Goal: Task Accomplishment & Management: Manage account settings

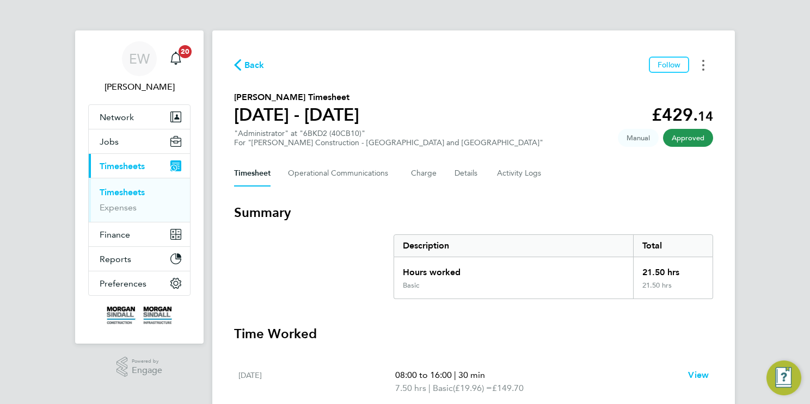
click at [704, 64] on icon "Timesheets Menu" at bounding box center [703, 65] width 2 height 11
click at [639, 91] on link "Download timesheet" at bounding box center [647, 89] width 131 height 22
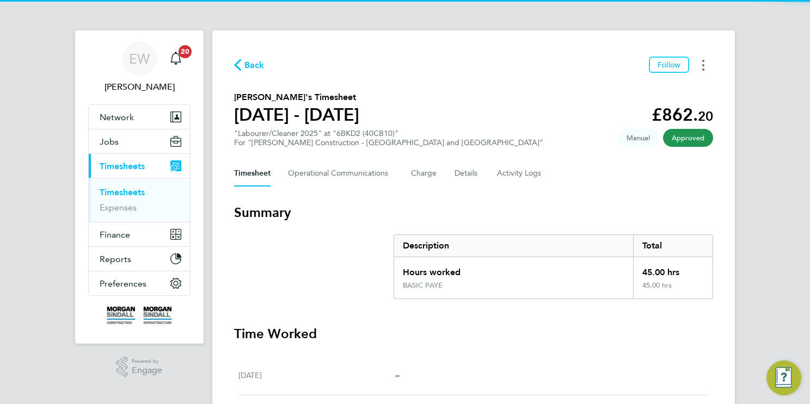
click at [701, 64] on button "Timesheets Menu" at bounding box center [703, 65] width 20 height 17
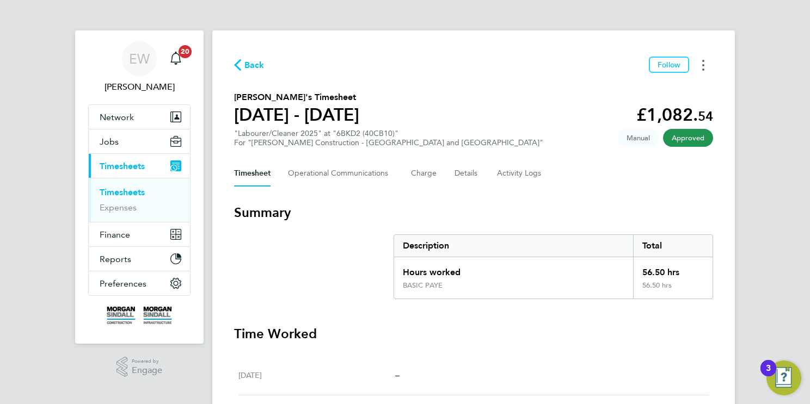
click at [702, 66] on icon "Timesheets Menu" at bounding box center [703, 65] width 2 height 11
click at [642, 92] on link "Download timesheet" at bounding box center [647, 89] width 131 height 22
click at [700, 67] on button "Timesheets Menu" at bounding box center [703, 65] width 20 height 17
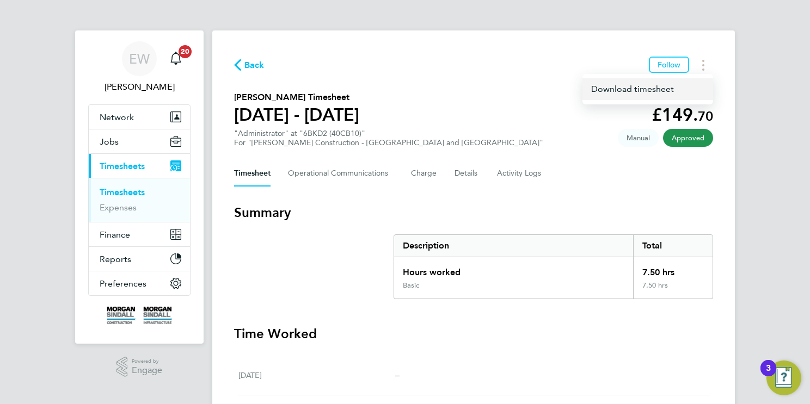
click at [635, 87] on link "Download timesheet" at bounding box center [647, 89] width 131 height 22
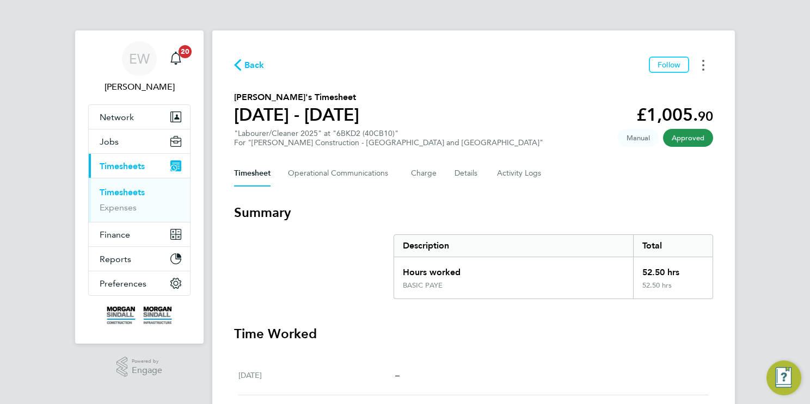
click at [702, 64] on icon "Timesheets Menu" at bounding box center [703, 65] width 2 height 11
click at [629, 93] on link "Download timesheet" at bounding box center [647, 89] width 131 height 22
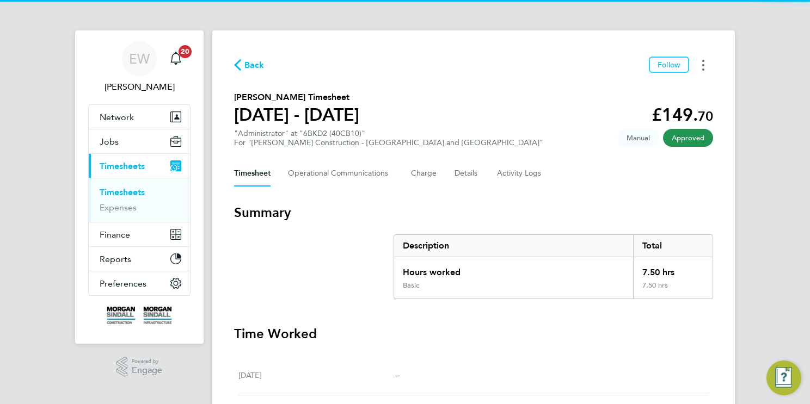
click at [702, 66] on icon "Timesheets Menu" at bounding box center [703, 65] width 2 height 11
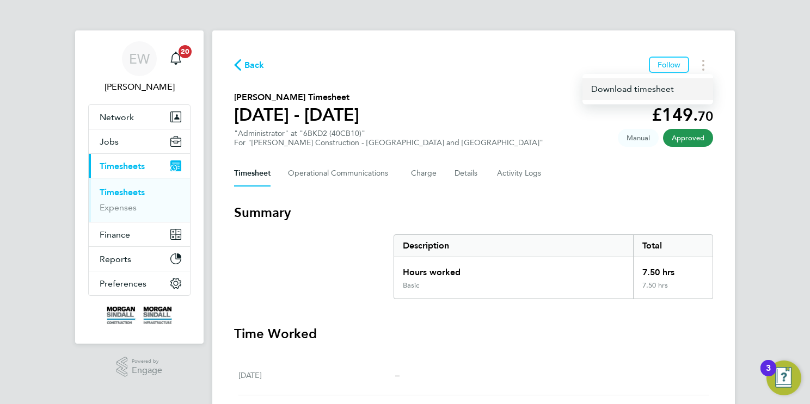
click at [642, 91] on link "Download timesheet" at bounding box center [647, 89] width 131 height 22
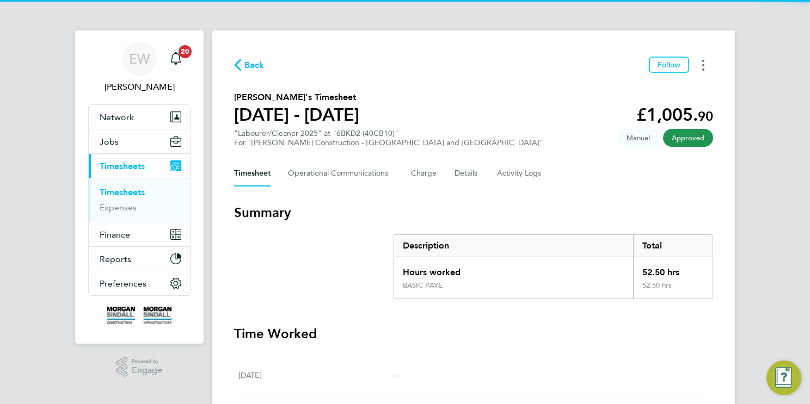
click at [703, 65] on circle "Timesheets Menu" at bounding box center [703, 65] width 2 height 2
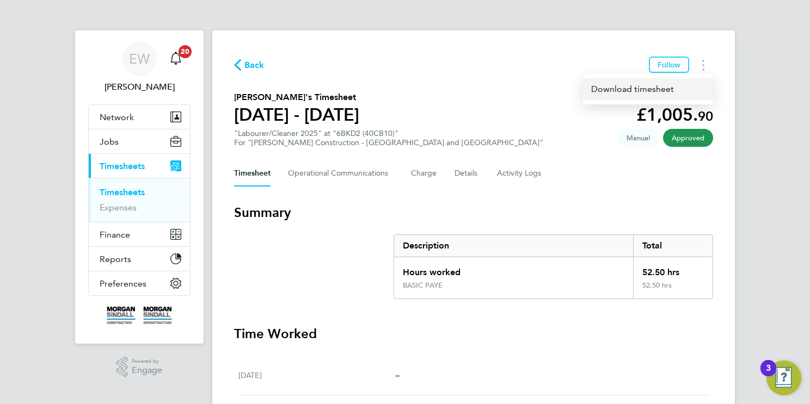
click at [642, 90] on link "Download timesheet" at bounding box center [647, 89] width 131 height 22
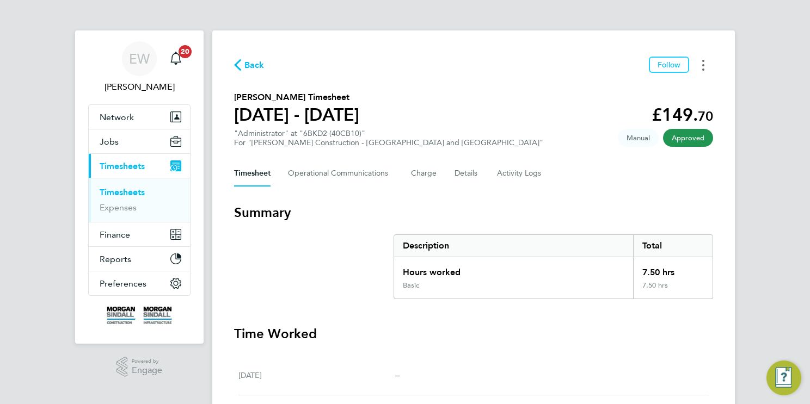
click at [699, 62] on button "Timesheets Menu" at bounding box center [703, 65] width 20 height 17
click at [642, 87] on link "Download timesheet" at bounding box center [647, 89] width 131 height 22
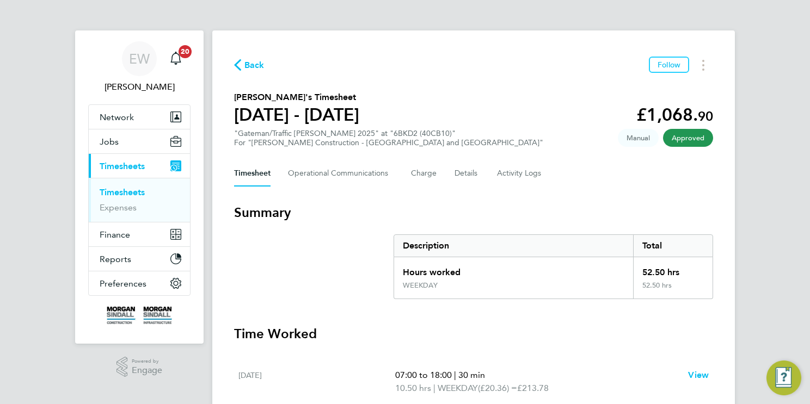
click at [701, 55] on div "Back Follow [PERSON_NAME]'s Timesheet [DATE] - [DATE] £1,068. 90 "Gateman/Traff…" at bounding box center [473, 364] width 523 height 668
click at [700, 67] on button "Timesheets Menu" at bounding box center [703, 65] width 20 height 17
click at [645, 88] on link "Download timesheet" at bounding box center [647, 89] width 131 height 22
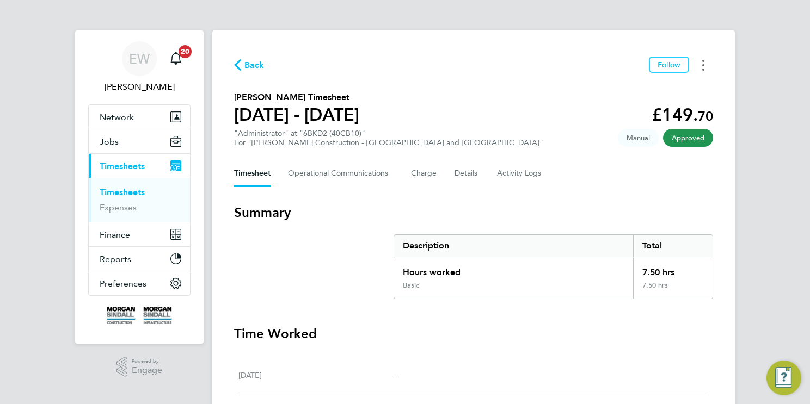
click at [700, 65] on button "Timesheets Menu" at bounding box center [703, 65] width 20 height 17
click at [652, 89] on link "Download timesheet" at bounding box center [647, 89] width 131 height 22
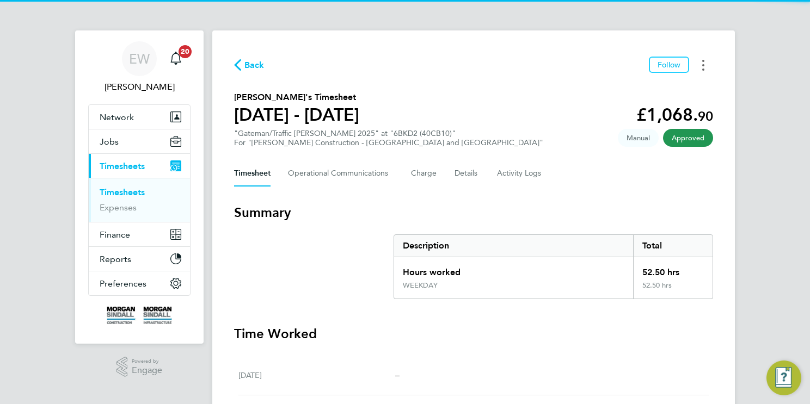
click at [704, 60] on circle "Timesheets Menu" at bounding box center [703, 61] width 2 height 2
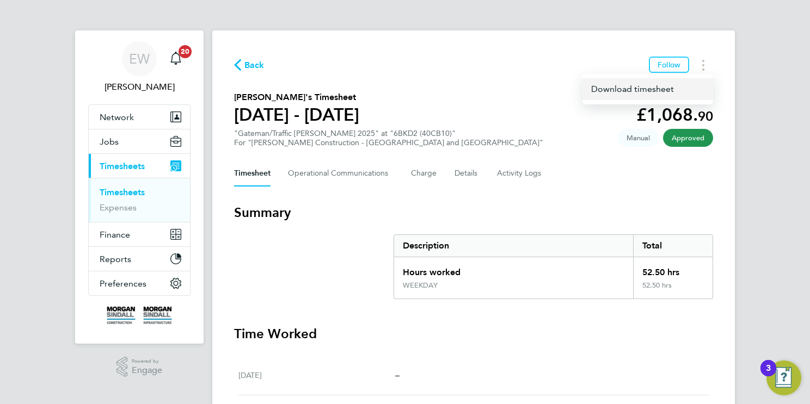
click at [608, 88] on link "Download timesheet" at bounding box center [647, 89] width 131 height 22
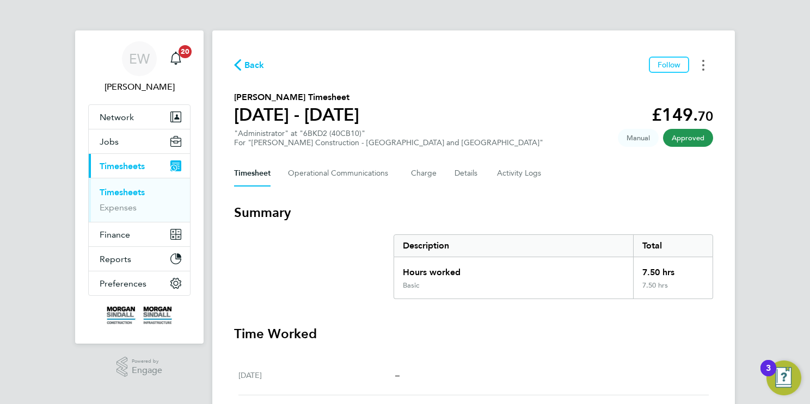
click at [703, 69] on circle "Timesheets Menu" at bounding box center [703, 70] width 2 height 2
click at [633, 89] on link "Download timesheet" at bounding box center [647, 89] width 131 height 22
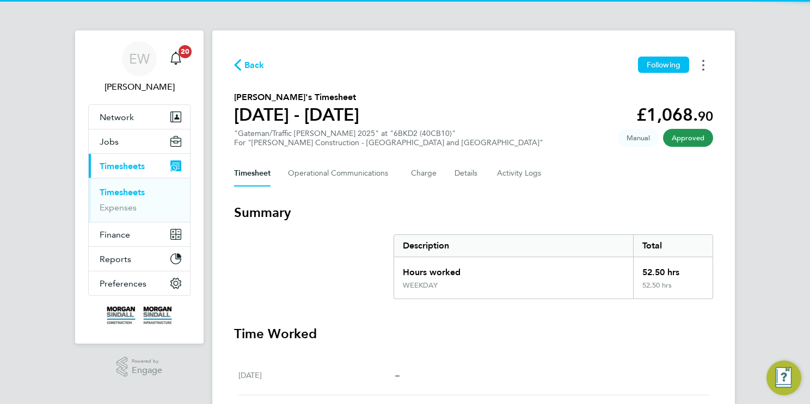
click at [699, 64] on button "Timesheets Menu" at bounding box center [703, 65] width 20 height 17
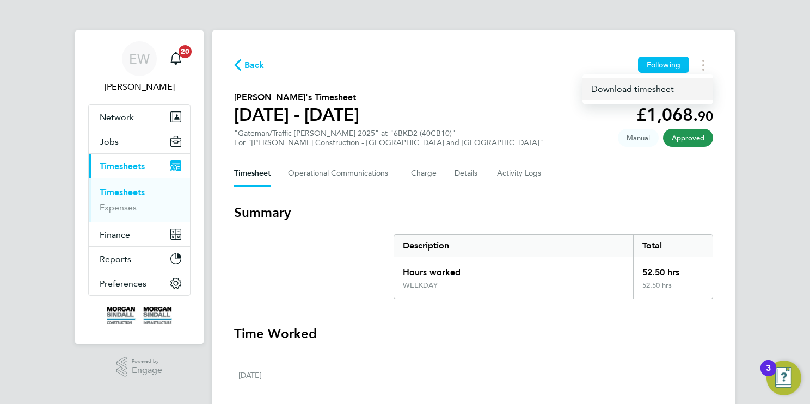
click at [643, 87] on link "Download timesheet" at bounding box center [647, 89] width 131 height 22
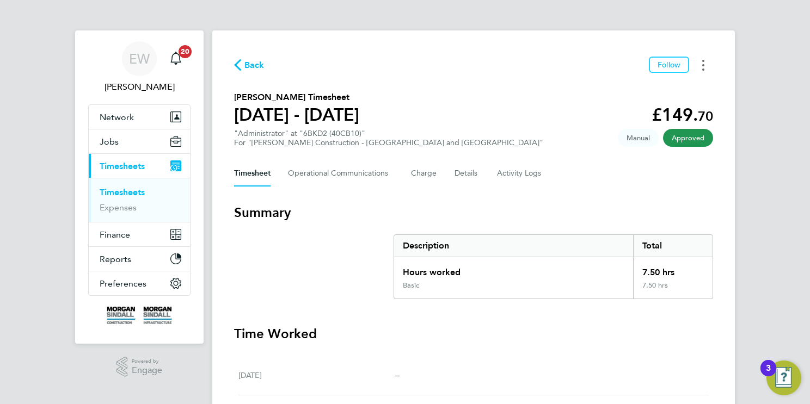
click at [704, 67] on icon "Timesheets Menu" at bounding box center [703, 65] width 2 height 11
click at [649, 90] on link "Download timesheet" at bounding box center [647, 89] width 131 height 22
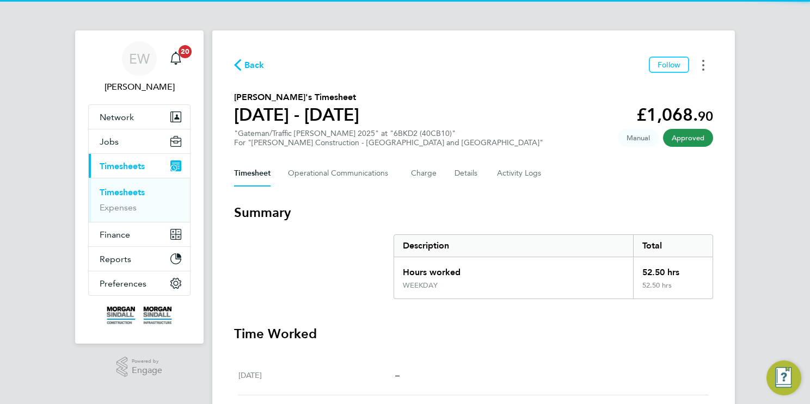
click at [703, 67] on icon "Timesheets Menu" at bounding box center [703, 65] width 2 height 11
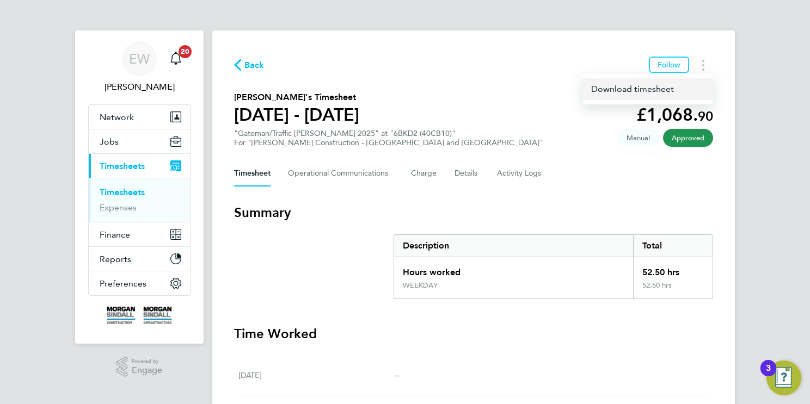
click at [635, 87] on link "Download timesheet" at bounding box center [647, 89] width 131 height 22
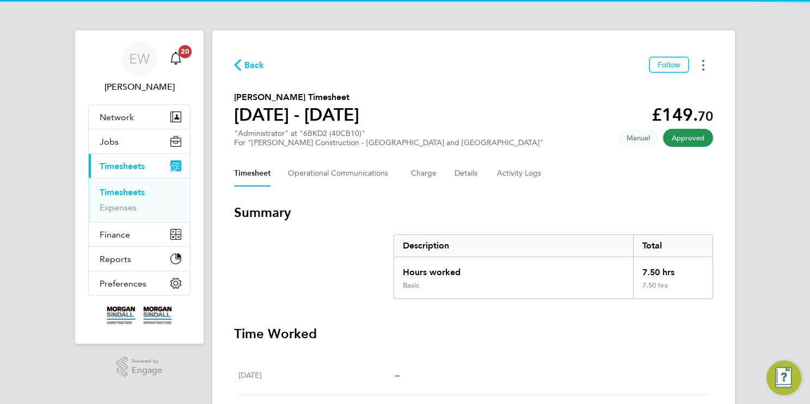
click at [703, 64] on icon "Timesheets Menu" at bounding box center [703, 65] width 2 height 11
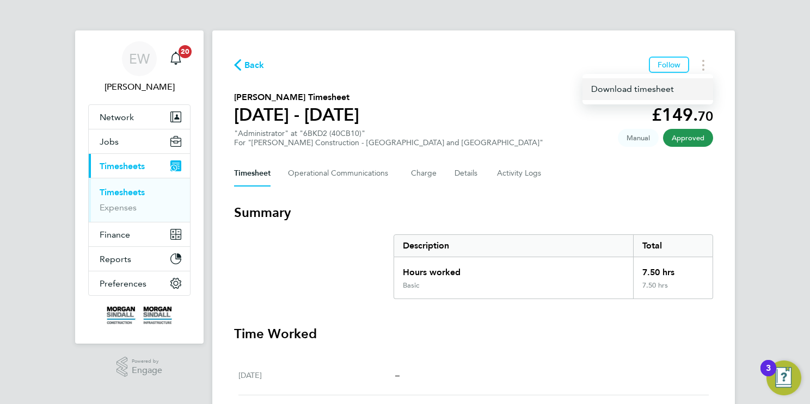
click at [631, 85] on link "Download timesheet" at bounding box center [647, 89] width 131 height 22
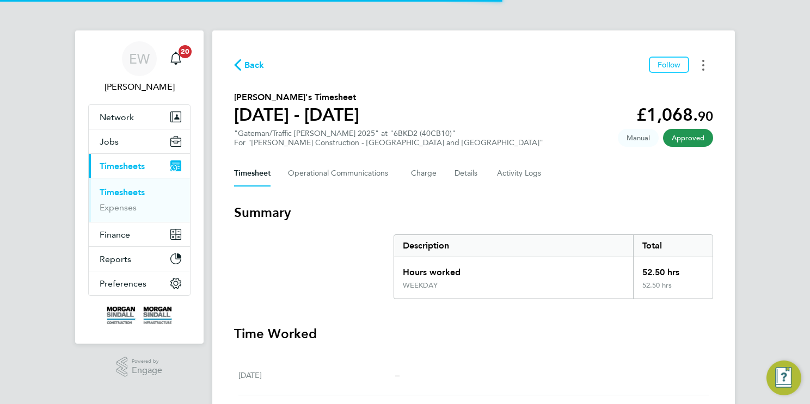
click at [701, 65] on button "Timesheets Menu" at bounding box center [703, 65] width 20 height 17
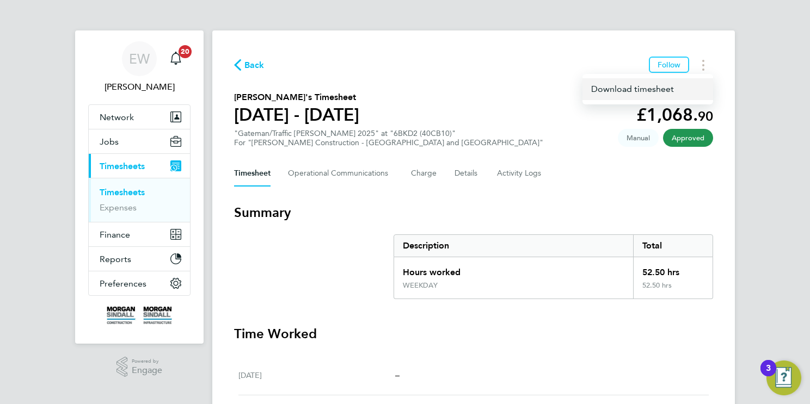
click at [634, 85] on link "Download timesheet" at bounding box center [647, 89] width 131 height 22
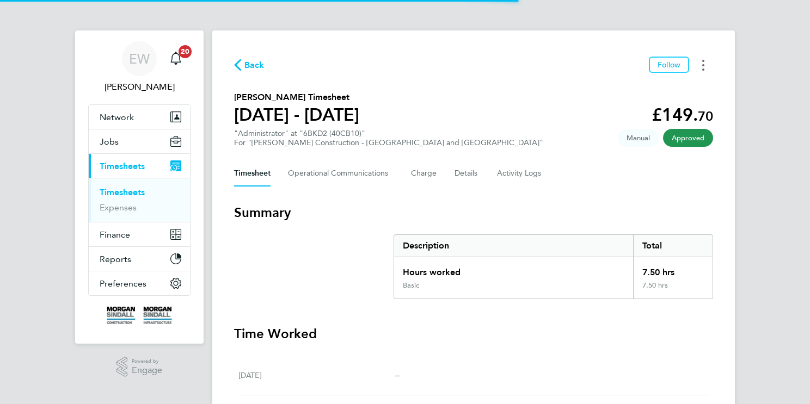
click at [704, 65] on button "Timesheets Menu" at bounding box center [703, 65] width 20 height 17
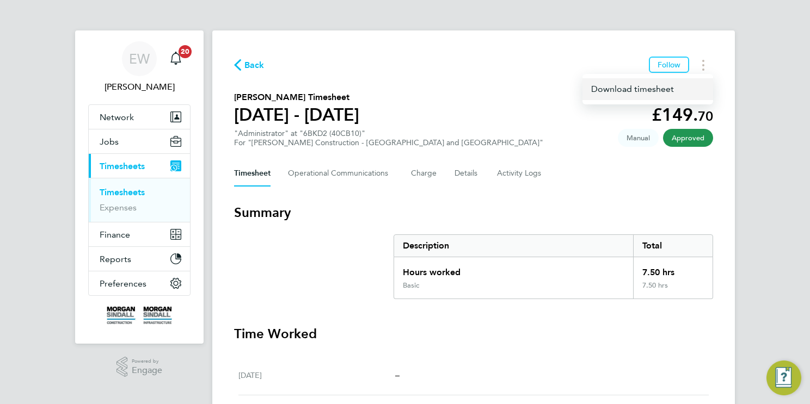
click at [626, 88] on link "Download timesheet" at bounding box center [647, 89] width 131 height 22
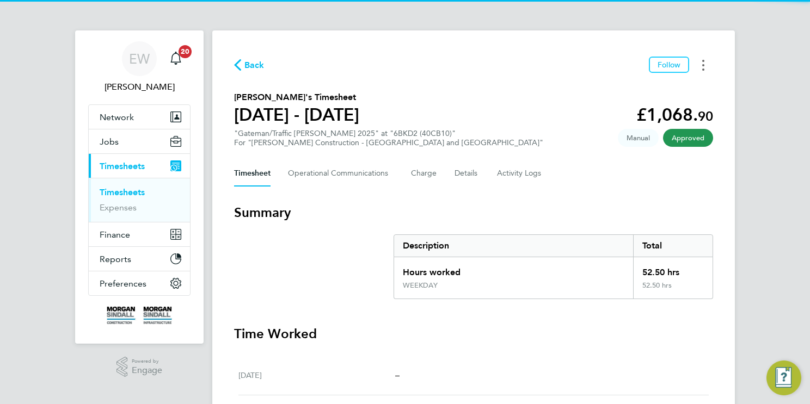
click at [699, 62] on button "Timesheets Menu" at bounding box center [703, 65] width 20 height 17
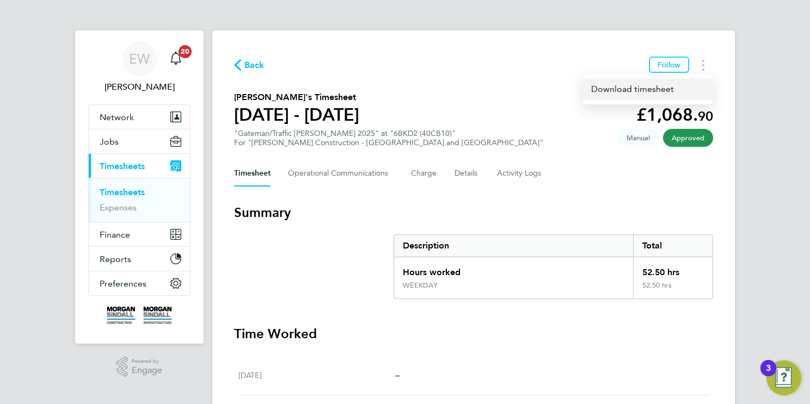
click at [622, 87] on link "Download timesheet" at bounding box center [647, 89] width 131 height 22
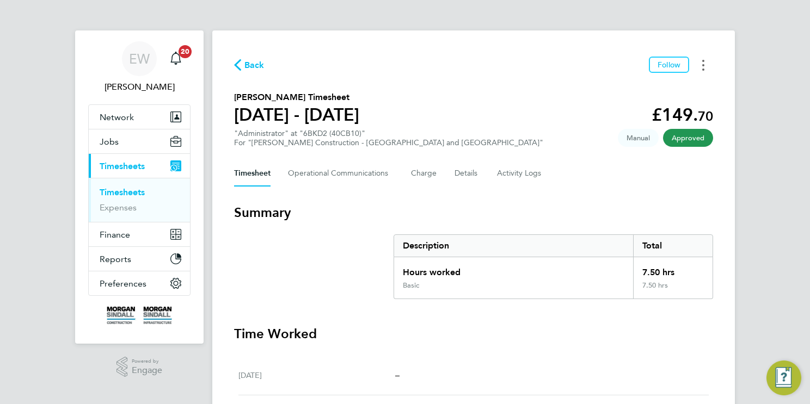
drag, startPoint x: 705, startPoint y: 68, endPoint x: 698, endPoint y: 73, distance: 8.6
click at [705, 68] on button "Timesheets Menu" at bounding box center [703, 65] width 20 height 17
click at [609, 89] on link "Download timesheet" at bounding box center [647, 89] width 131 height 22
click at [705, 67] on button "Timesheets Menu" at bounding box center [703, 65] width 20 height 17
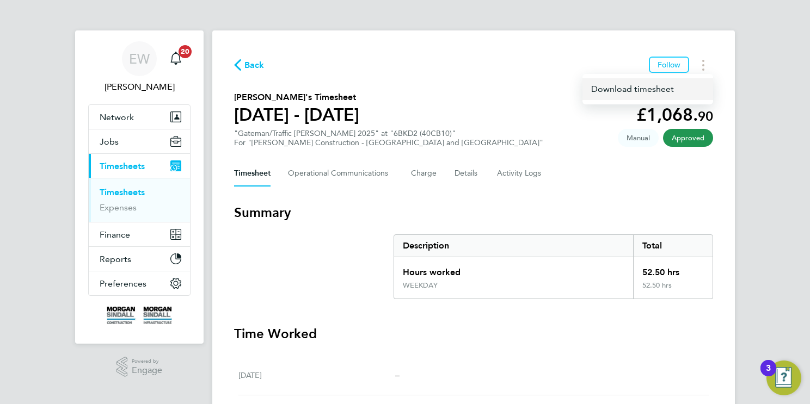
click at [642, 90] on link "Download timesheet" at bounding box center [647, 89] width 131 height 22
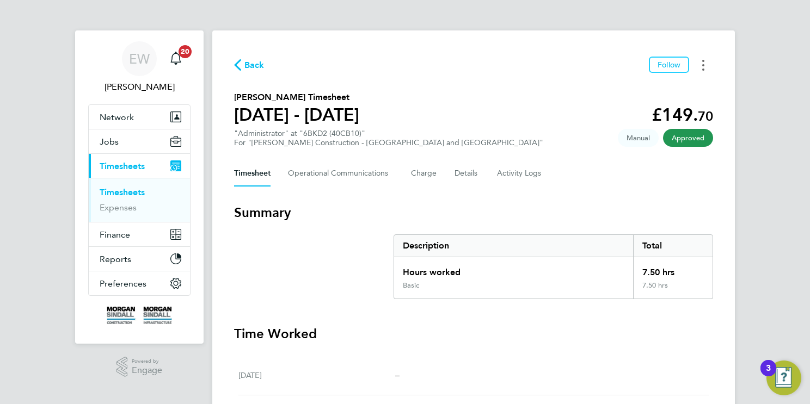
click at [702, 60] on icon "Timesheets Menu" at bounding box center [703, 65] width 2 height 11
click at [634, 89] on link "Download timesheet" at bounding box center [647, 89] width 131 height 22
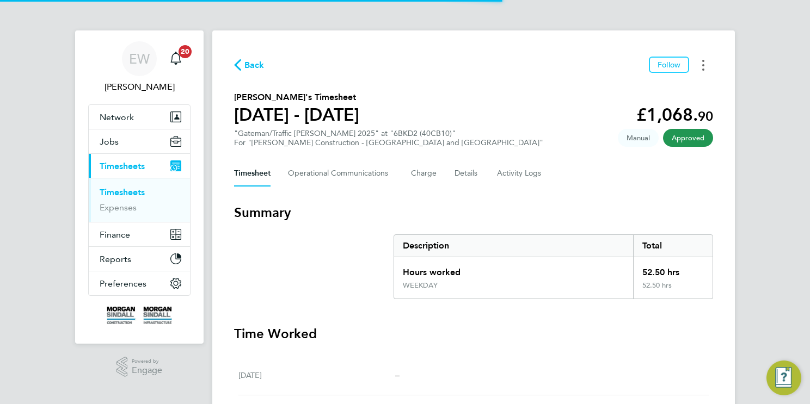
click at [700, 62] on button "Timesheets Menu" at bounding box center [703, 65] width 20 height 17
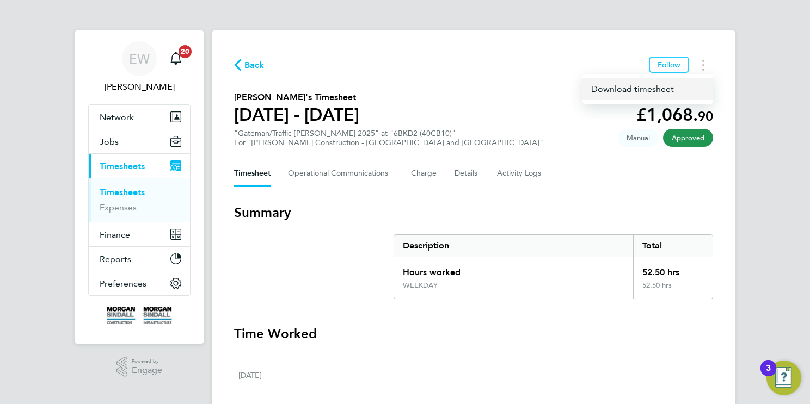
click at [650, 86] on link "Download timesheet" at bounding box center [647, 89] width 131 height 22
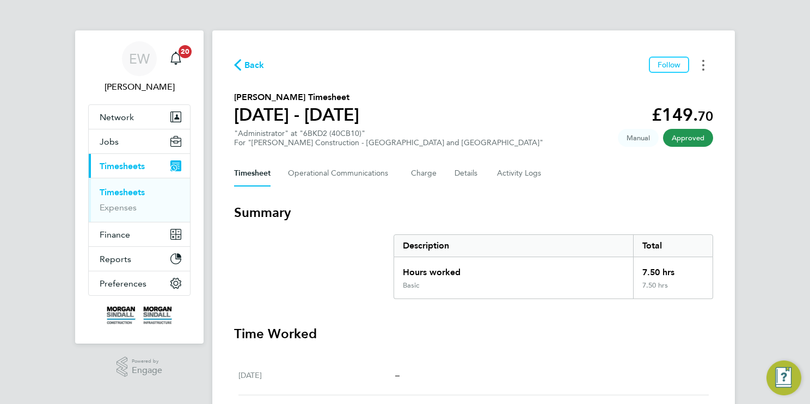
click at [699, 63] on button "Timesheets Menu" at bounding box center [703, 65] width 20 height 17
click at [636, 91] on link "Download timesheet" at bounding box center [647, 89] width 131 height 22
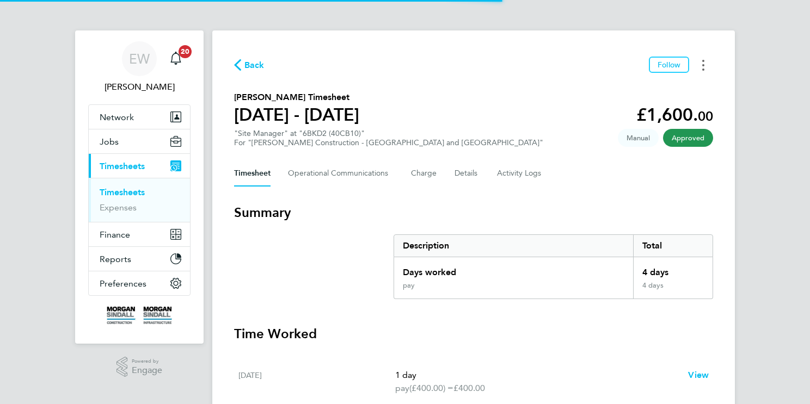
click at [696, 62] on button "Timesheets Menu" at bounding box center [703, 65] width 20 height 17
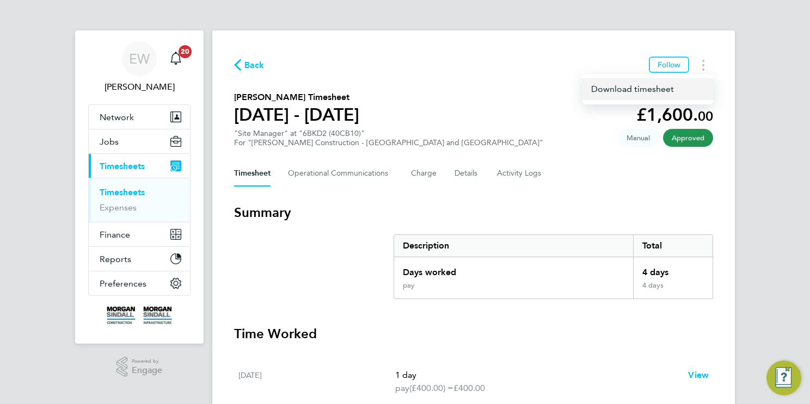
click at [639, 88] on link "Download timesheet" at bounding box center [647, 89] width 131 height 22
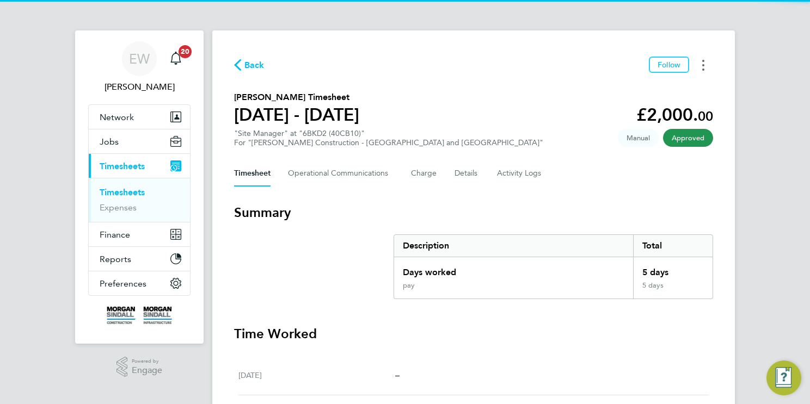
click at [707, 65] on button "Timesheets Menu" at bounding box center [703, 65] width 20 height 17
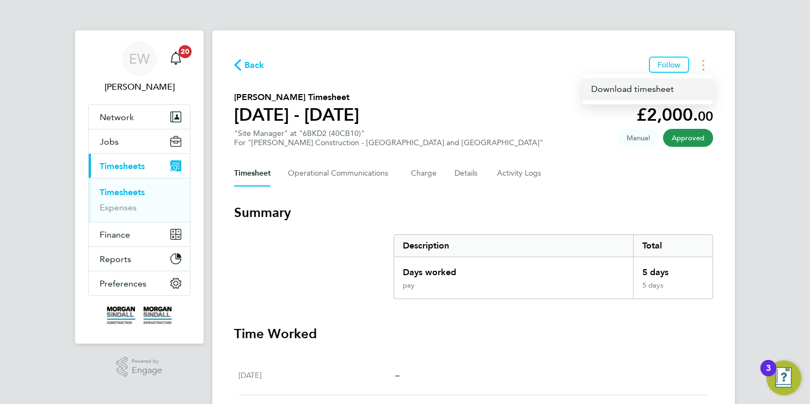
click at [634, 92] on link "Download timesheet" at bounding box center [647, 89] width 131 height 22
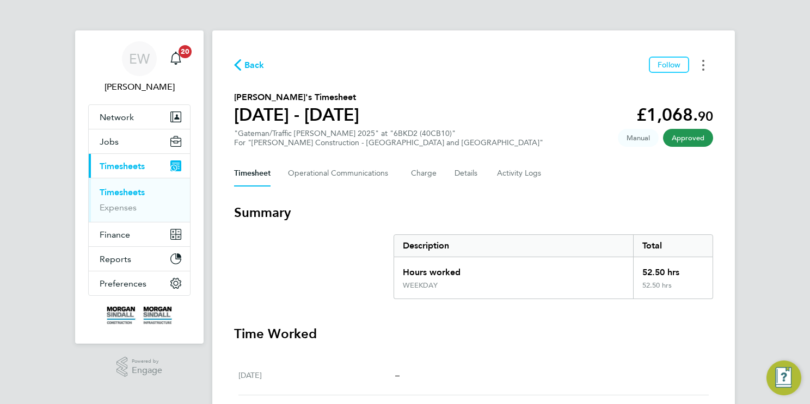
click at [703, 64] on icon "Timesheets Menu" at bounding box center [703, 65] width 2 height 11
click at [631, 91] on link "Download timesheet" at bounding box center [647, 89] width 131 height 22
click at [701, 65] on button "Timesheets Menu" at bounding box center [703, 65] width 20 height 17
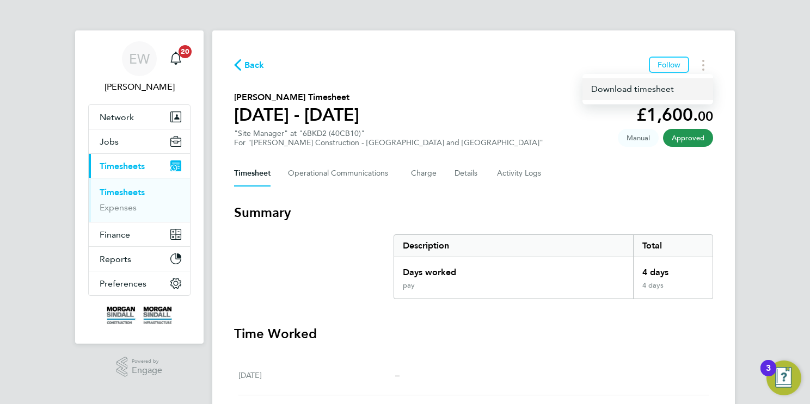
click at [640, 87] on link "Download timesheet" at bounding box center [647, 89] width 131 height 22
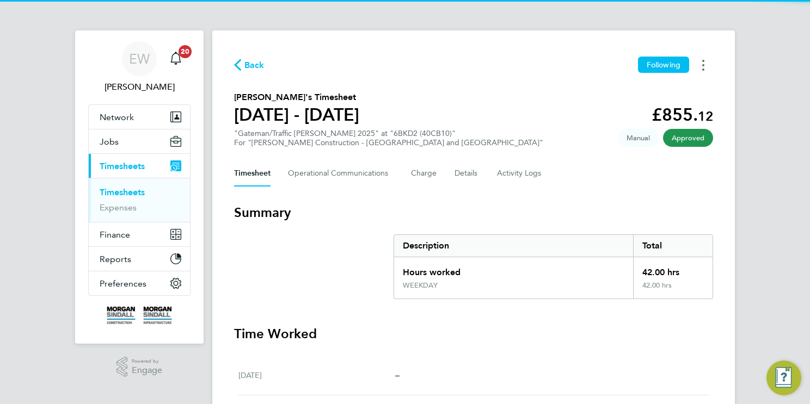
click at [703, 63] on icon "Timesheets Menu" at bounding box center [703, 65] width 2 height 11
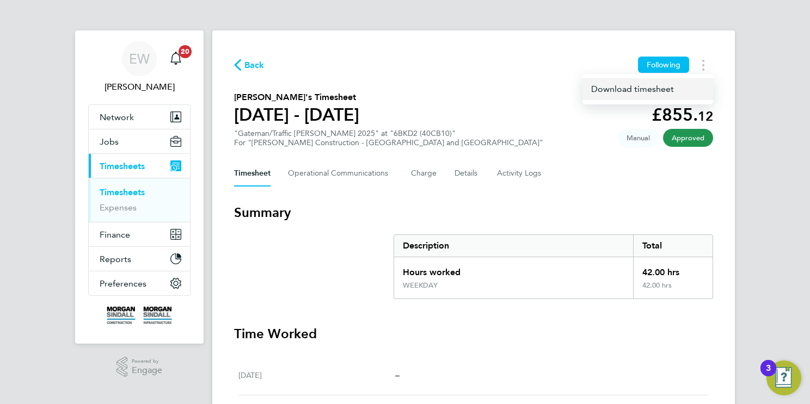
click at [638, 89] on link "Download timesheet" at bounding box center [647, 89] width 131 height 22
click at [698, 59] on button "Timesheets Menu" at bounding box center [703, 65] width 20 height 17
click at [625, 90] on link "Download timesheet" at bounding box center [647, 89] width 131 height 22
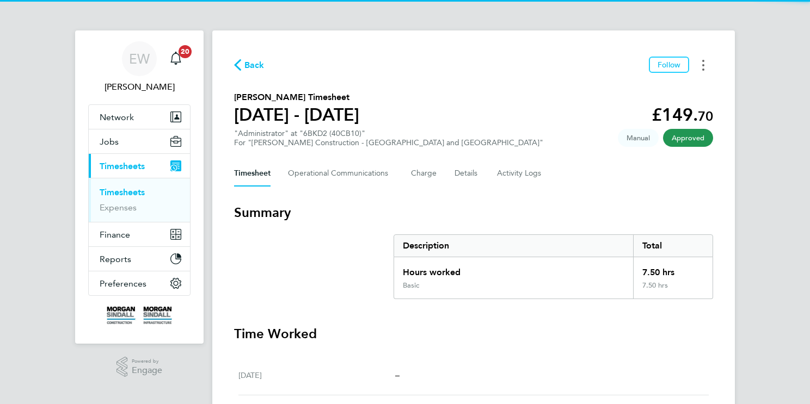
click at [707, 60] on button "Timesheets Menu" at bounding box center [703, 65] width 20 height 17
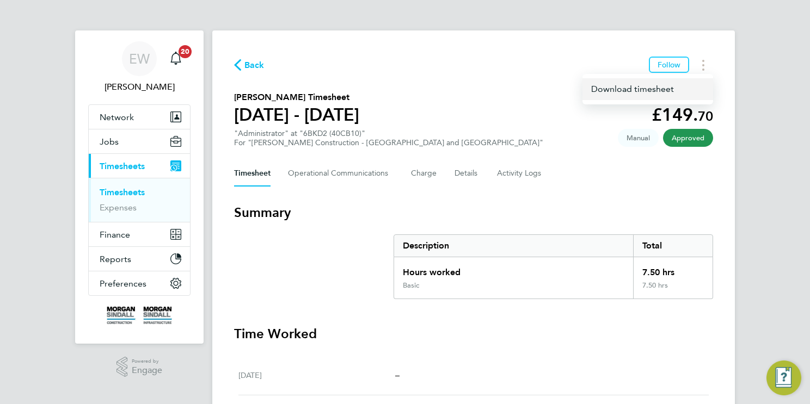
click at [621, 91] on link "Download timesheet" at bounding box center [647, 89] width 131 height 22
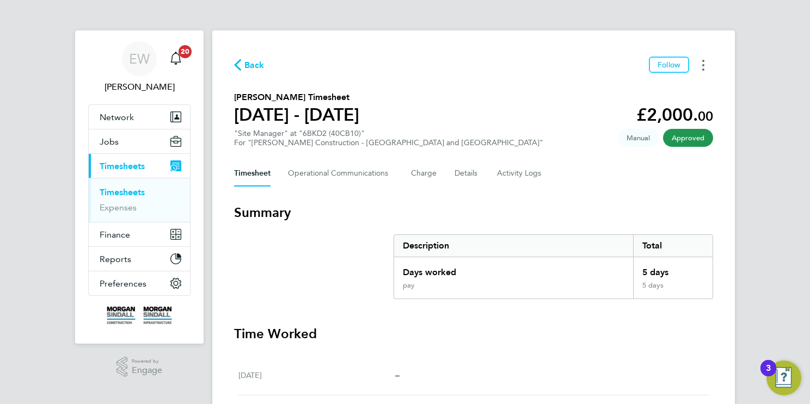
click at [701, 64] on button "Timesheets Menu" at bounding box center [703, 65] width 20 height 17
click at [615, 85] on link "Download timesheet" at bounding box center [647, 89] width 131 height 22
click at [704, 64] on button "Timesheets Menu" at bounding box center [703, 65] width 20 height 17
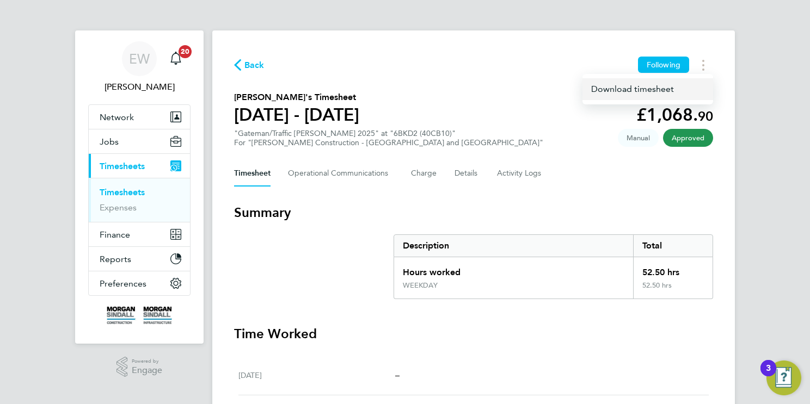
click at [610, 91] on link "Download timesheet" at bounding box center [647, 89] width 131 height 22
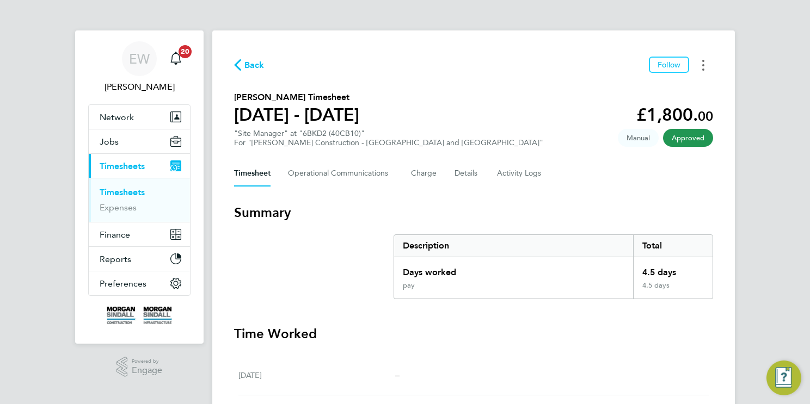
click at [699, 60] on button "Timesheets Menu" at bounding box center [703, 65] width 20 height 17
click at [606, 89] on link "Download timesheet" at bounding box center [647, 89] width 131 height 22
click at [701, 64] on button "Timesheets Menu" at bounding box center [703, 65] width 20 height 17
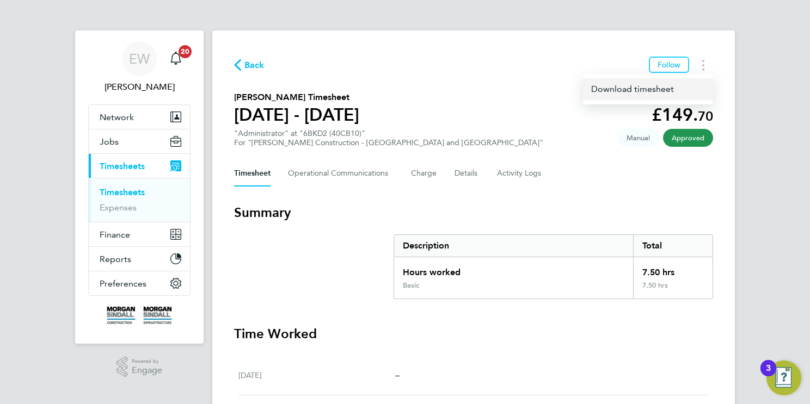
click at [621, 86] on link "Download timesheet" at bounding box center [647, 89] width 131 height 22
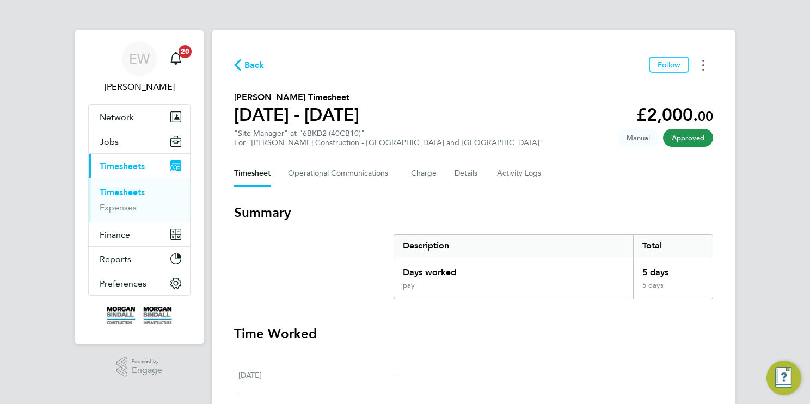
click at [706, 65] on button "Timesheets Menu" at bounding box center [703, 65] width 20 height 17
click at [629, 91] on link "Download timesheet" at bounding box center [647, 89] width 131 height 22
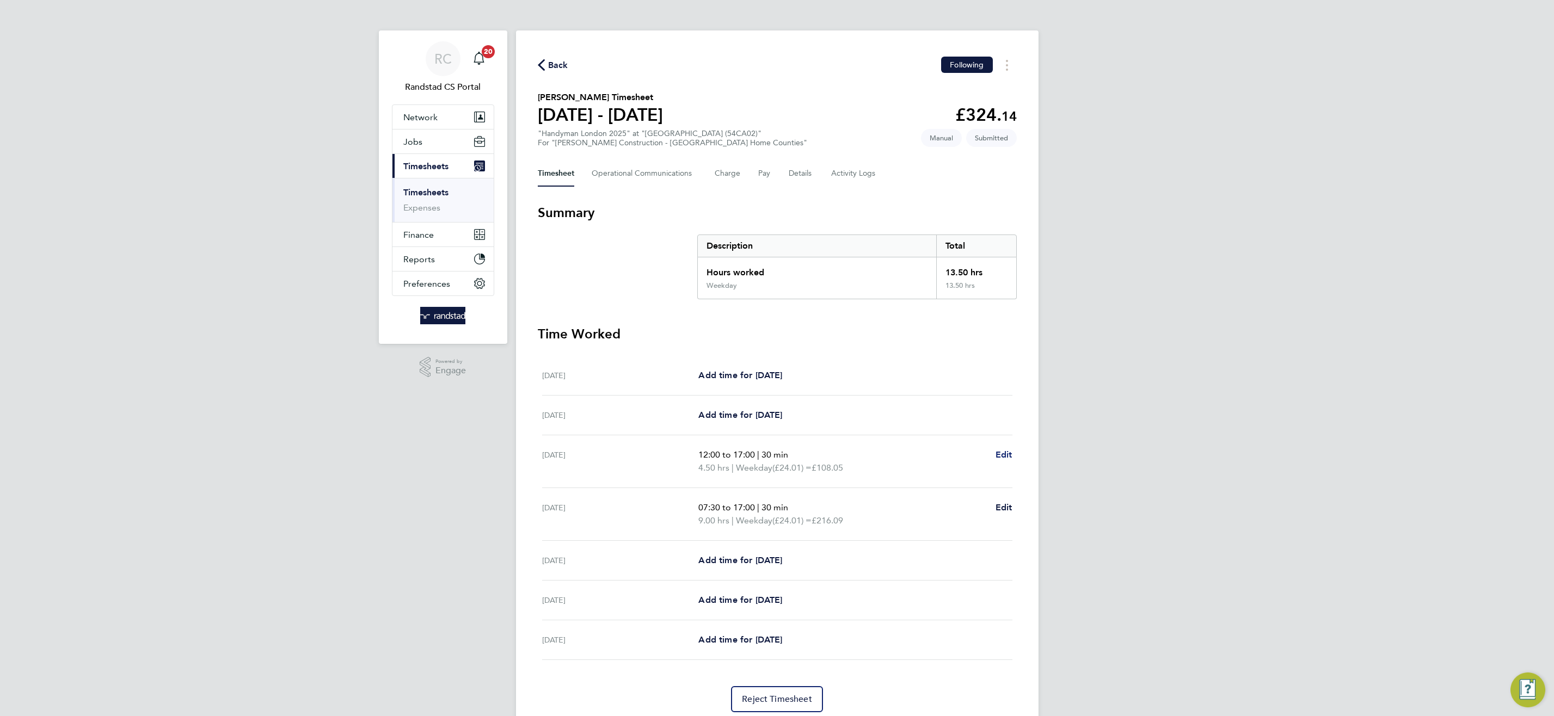
click at [1008, 458] on span "Edit" at bounding box center [1004, 455] width 17 height 10
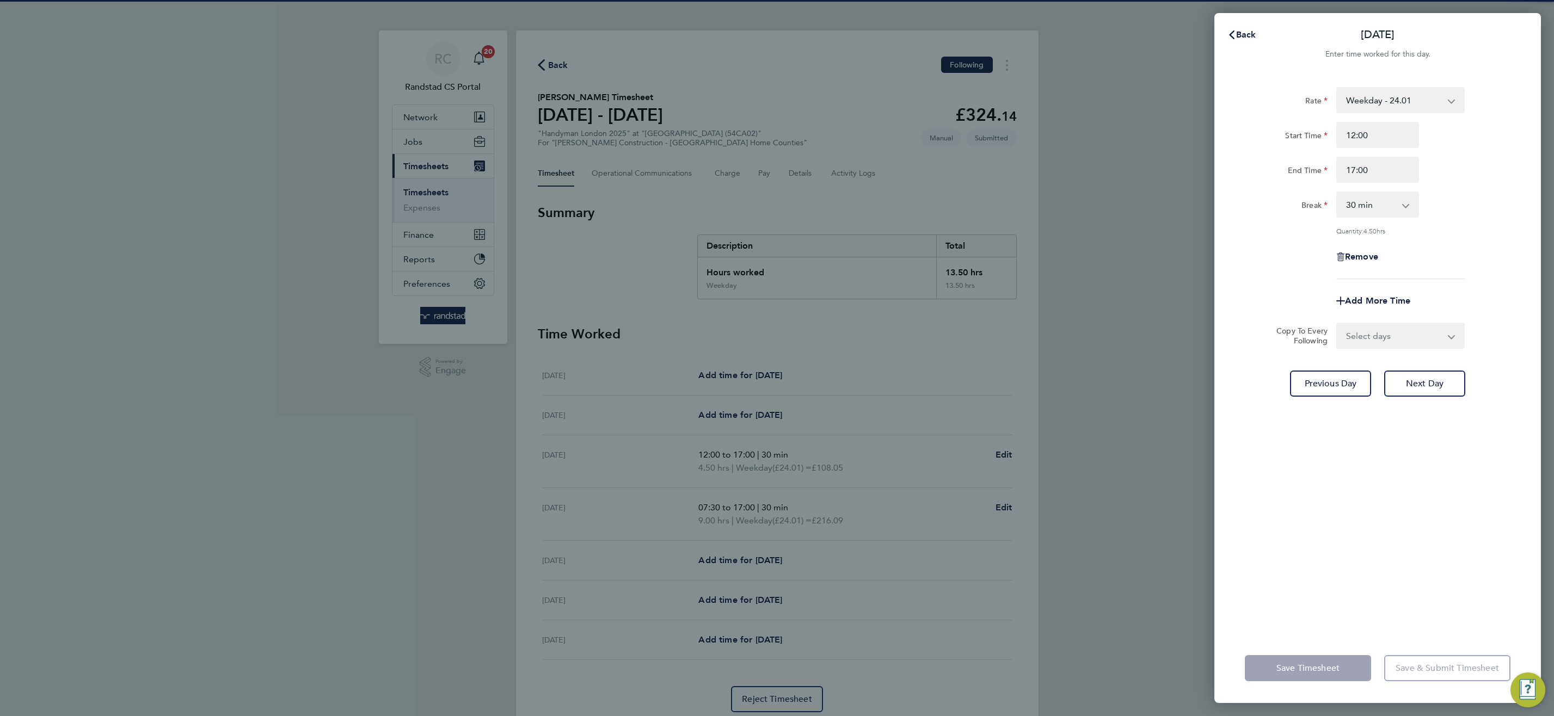
click at [1382, 205] on select "0 min 15 min 30 min 45 min 60 min 75 min 90 min" at bounding box center [1370, 205] width 67 height 24
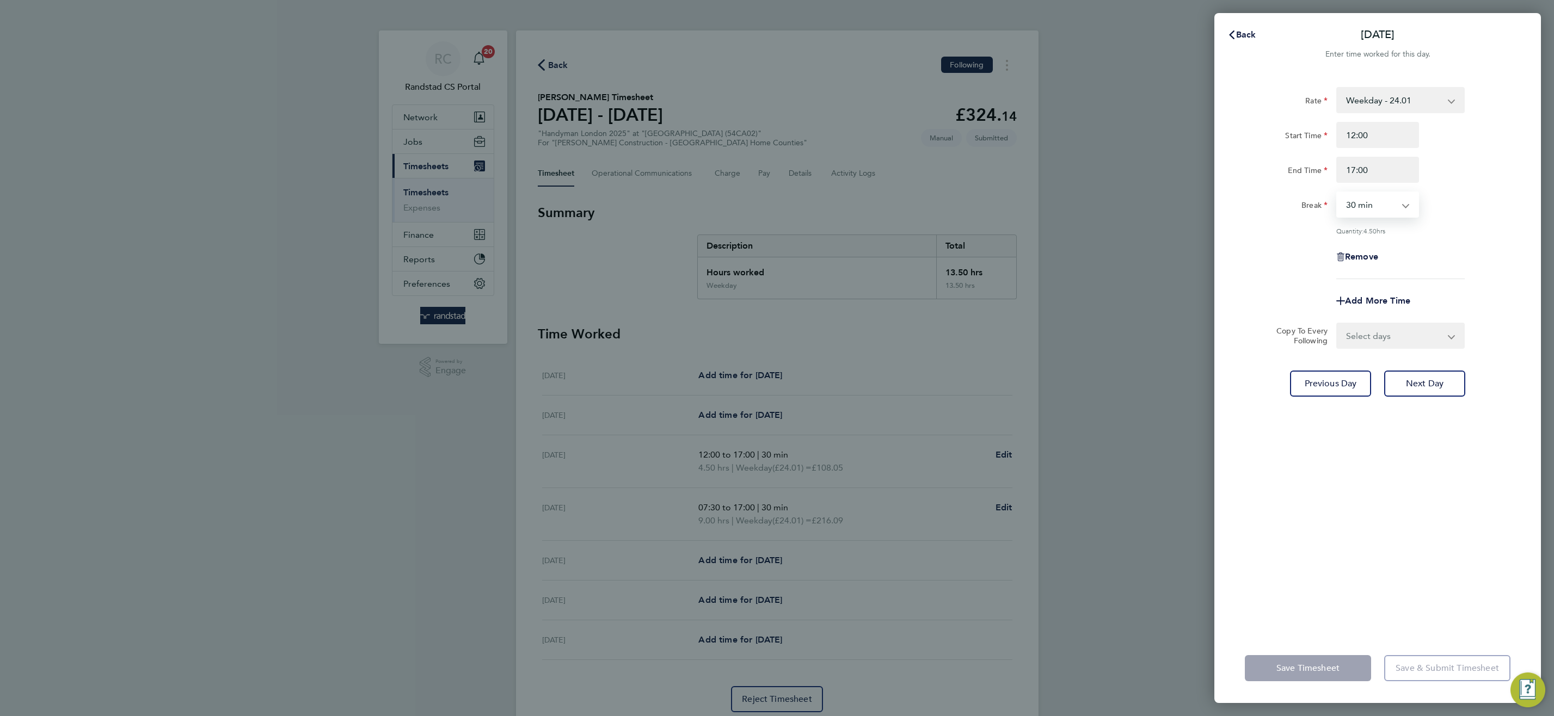
select select "0"
click at [1337, 193] on select "0 min 15 min 30 min 45 min 60 min 75 min 90 min" at bounding box center [1370, 205] width 67 height 24
click at [1361, 136] on input "12:00" at bounding box center [1377, 135] width 83 height 26
type input "12:30"
click at [1476, 187] on div "Rate Weekday - 24.01 OT1 - 34.71 Start Time 12:30 End Time 17:00 Break 0 min 15…" at bounding box center [1378, 183] width 266 height 192
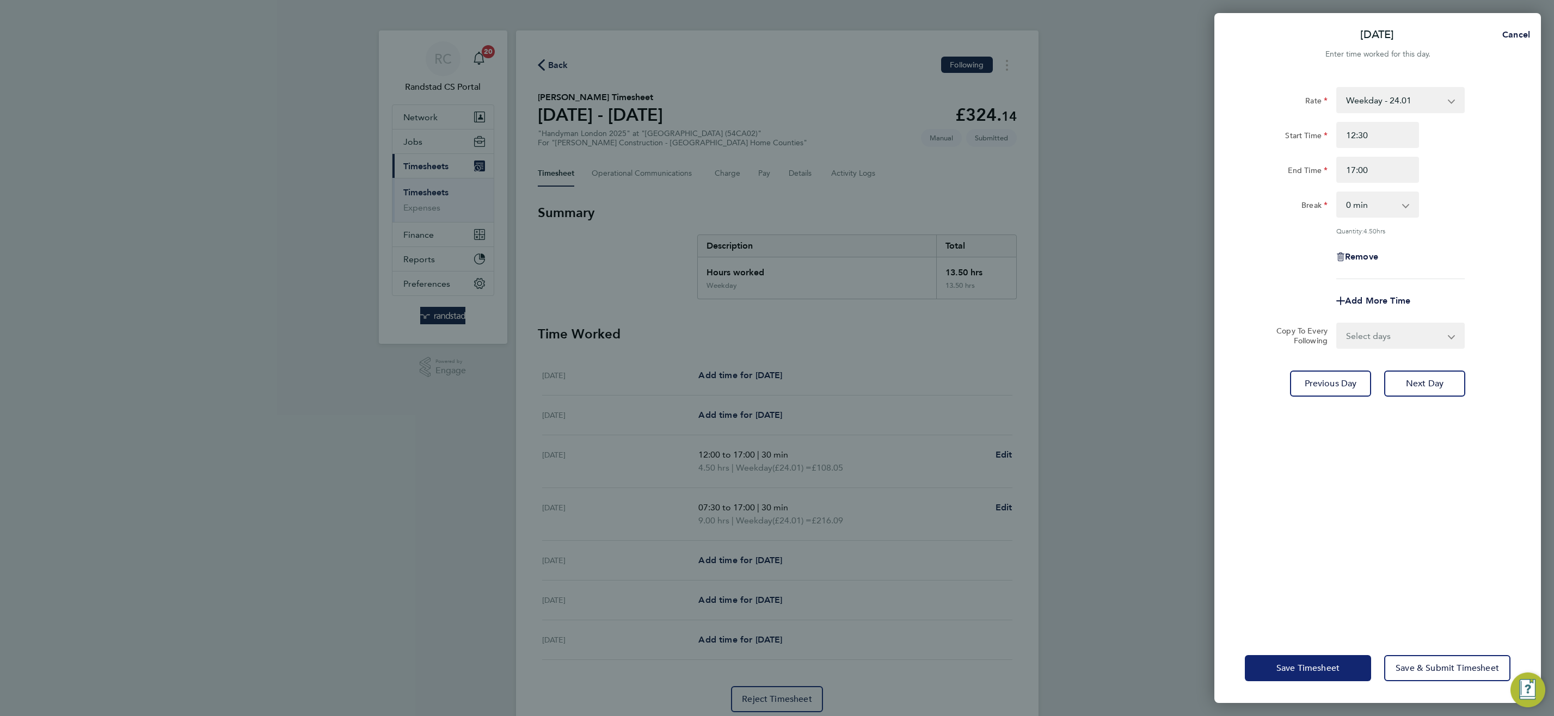
click at [1316, 670] on span "Save Timesheet" at bounding box center [1307, 668] width 63 height 11
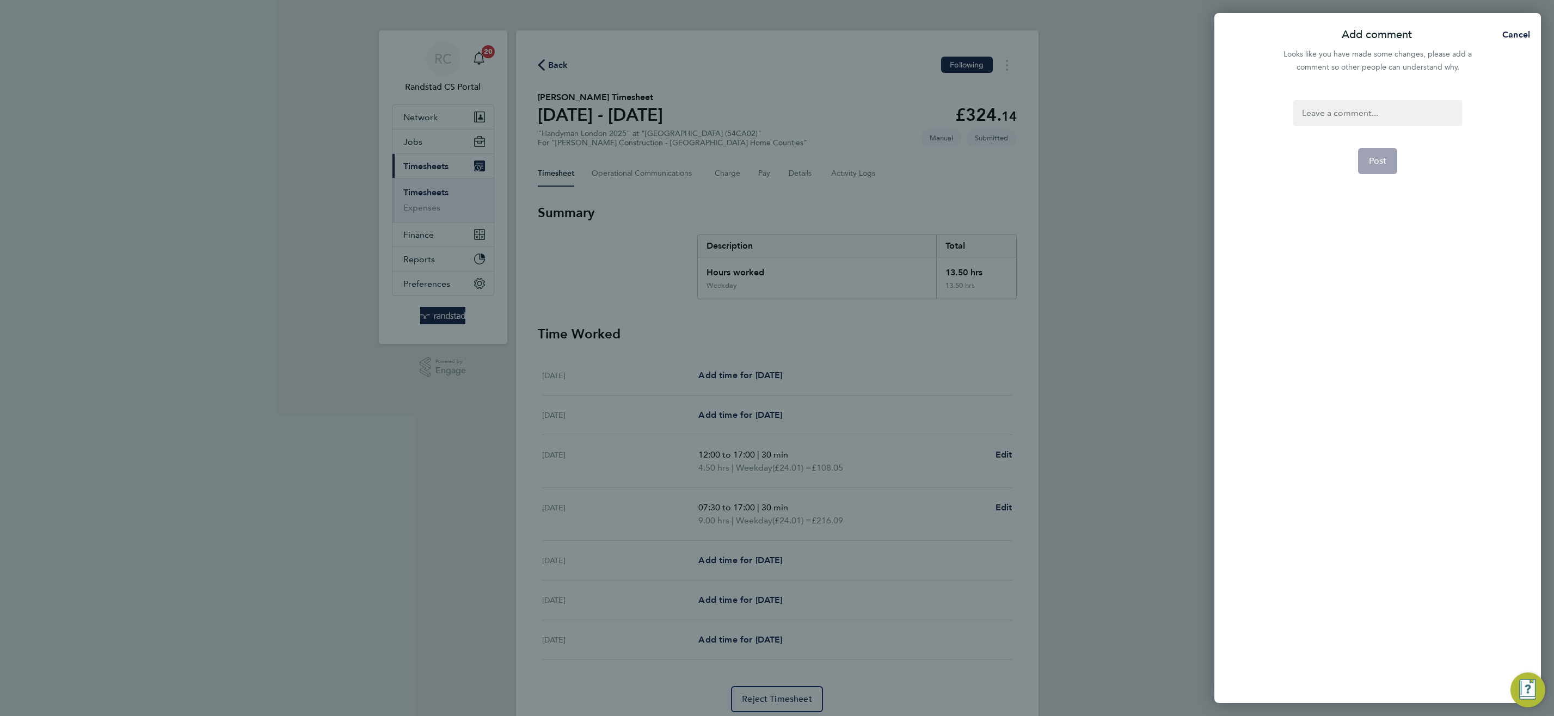
click at [1350, 118] on div at bounding box center [1377, 113] width 168 height 26
click at [1349, 118] on div at bounding box center [1377, 113] width 168 height 26
click at [1361, 195] on form ". Post" at bounding box center [1377, 297] width 177 height 394
click at [1376, 155] on button "Post" at bounding box center [1378, 161] width 40 height 26
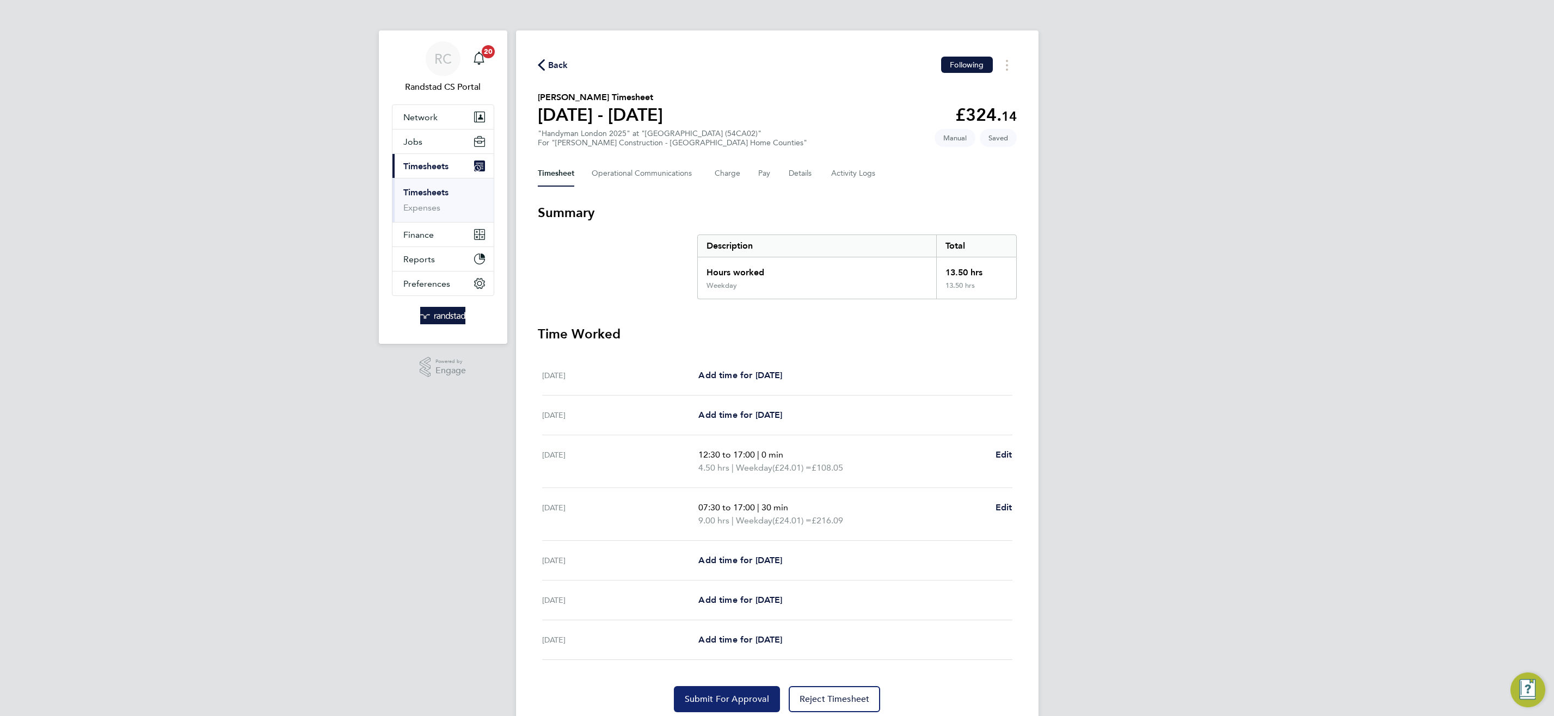
click at [701, 700] on span "Submit For Approval" at bounding box center [727, 699] width 84 height 11
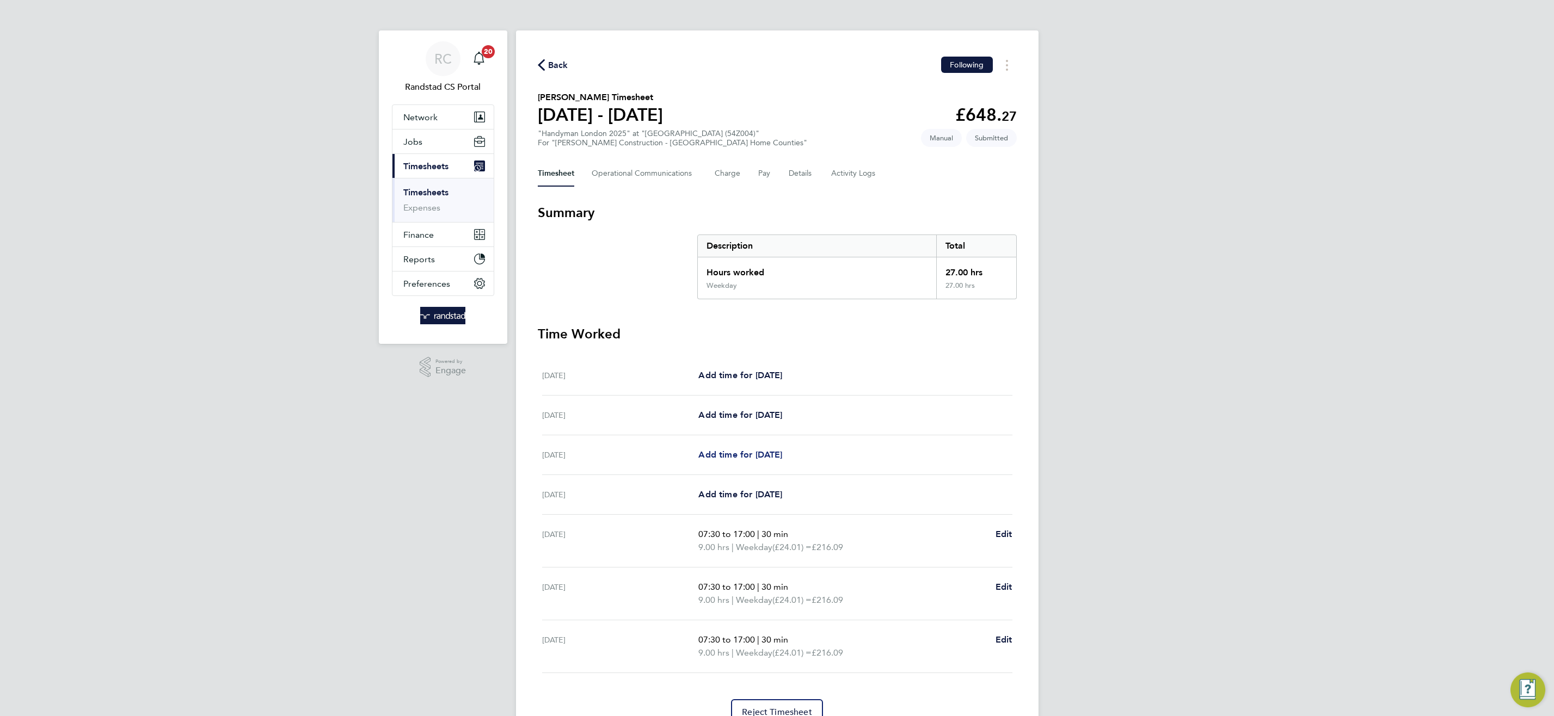
click at [758, 451] on span "Add time for [DATE]" at bounding box center [740, 455] width 84 height 10
select select "30"
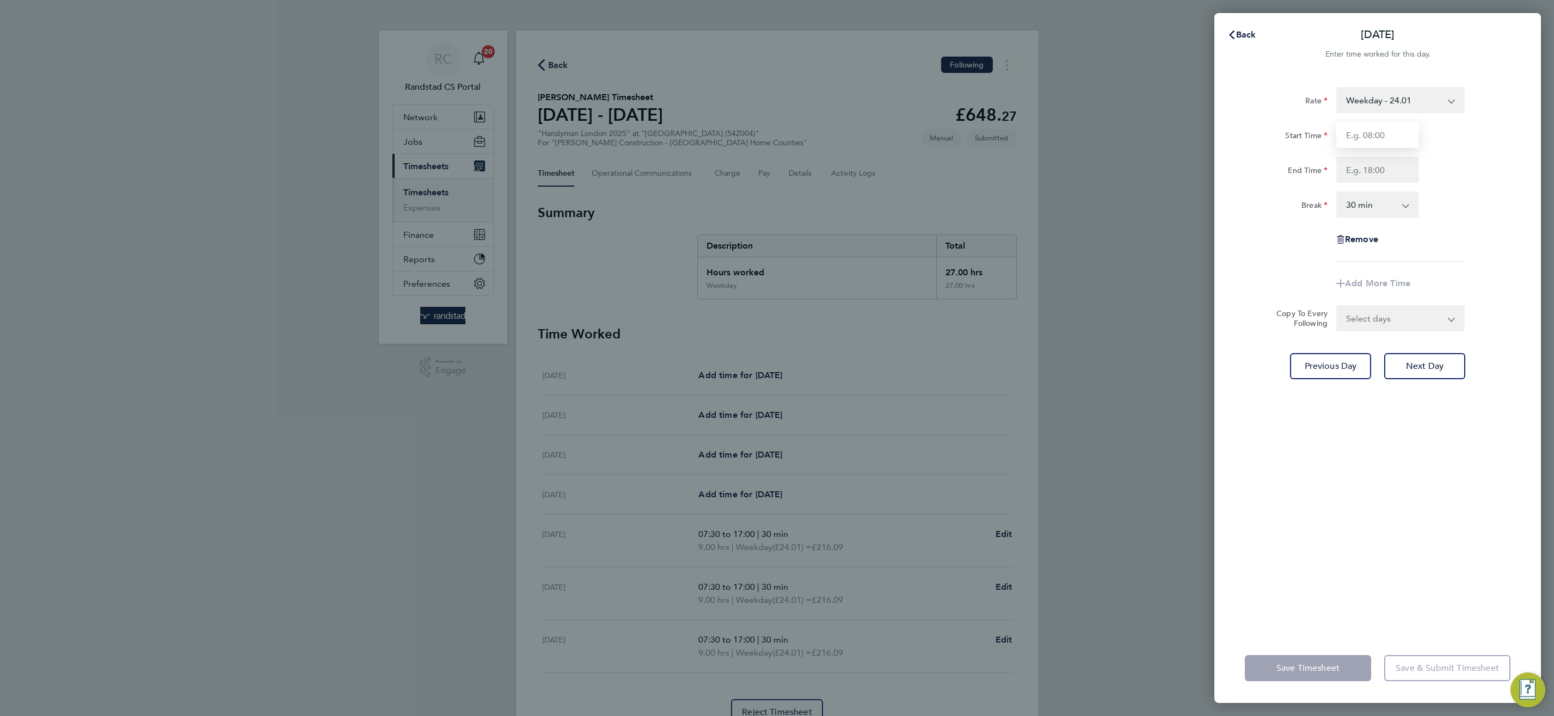
click at [1373, 137] on input "Start Time" at bounding box center [1377, 135] width 83 height 26
type input "07:30"
click at [1367, 165] on input "End Time" at bounding box center [1377, 170] width 83 height 26
type input "12:00"
click at [1466, 255] on div "Rate Weekday - 24.01 OT1 - 34.71 Start Time 07:30 End Time 12:00 Break 0 min 15…" at bounding box center [1378, 174] width 266 height 175
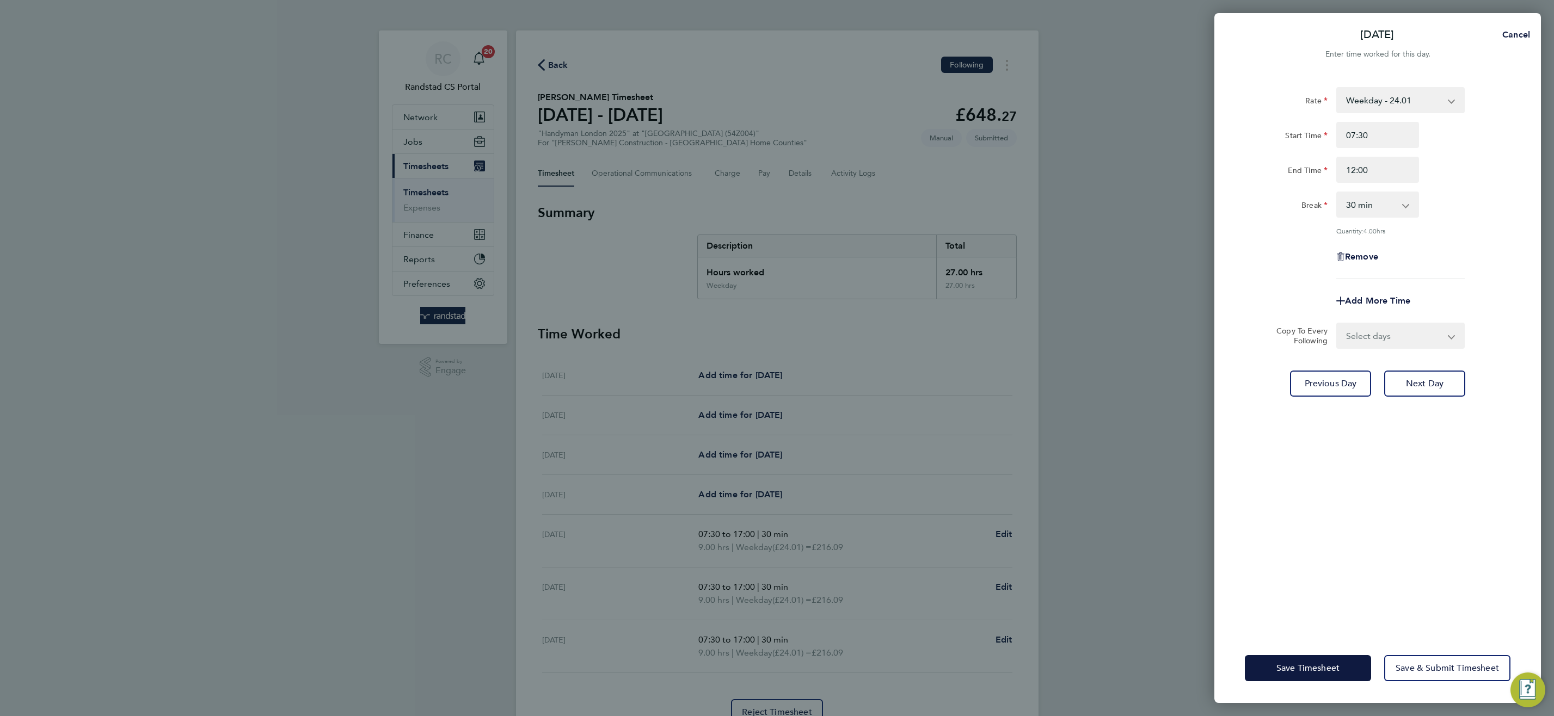
click at [1408, 207] on app-icon-cross-button at bounding box center [1411, 205] width 13 height 24
click at [1394, 205] on select "0 min 15 min 30 min 45 min 60 min 75 min 90 min" at bounding box center [1370, 205] width 67 height 24
select select "0"
click at [1337, 193] on select "0 min 15 min 30 min 45 min 60 min 75 min 90 min" at bounding box center [1370, 205] width 67 height 24
click at [1450, 235] on div "Rate Weekday - 24.01 OT1 - 34.71 Start Time 07:30 End Time 12:00 Break 0 min 15…" at bounding box center [1378, 183] width 266 height 192
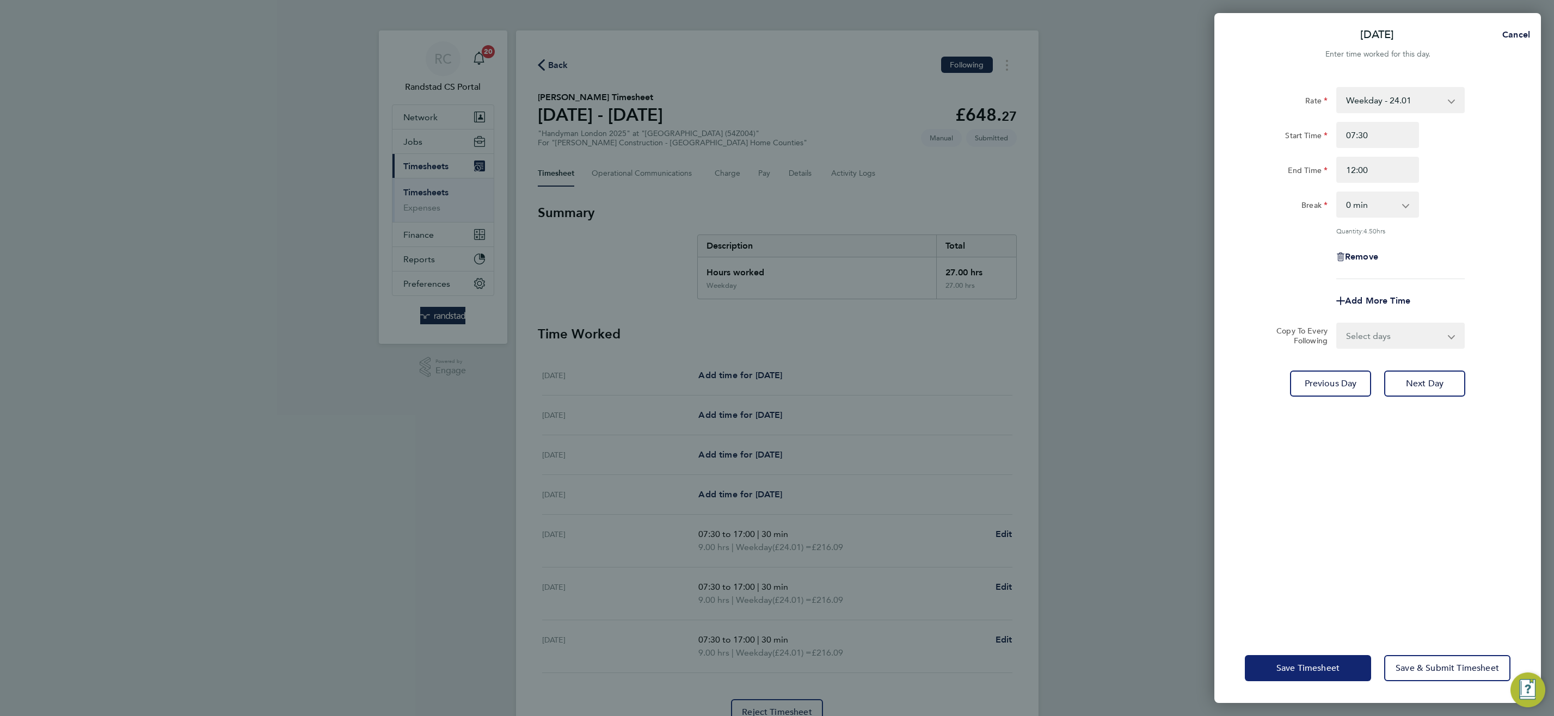
click at [1292, 665] on span "Save Timesheet" at bounding box center [1307, 668] width 63 height 11
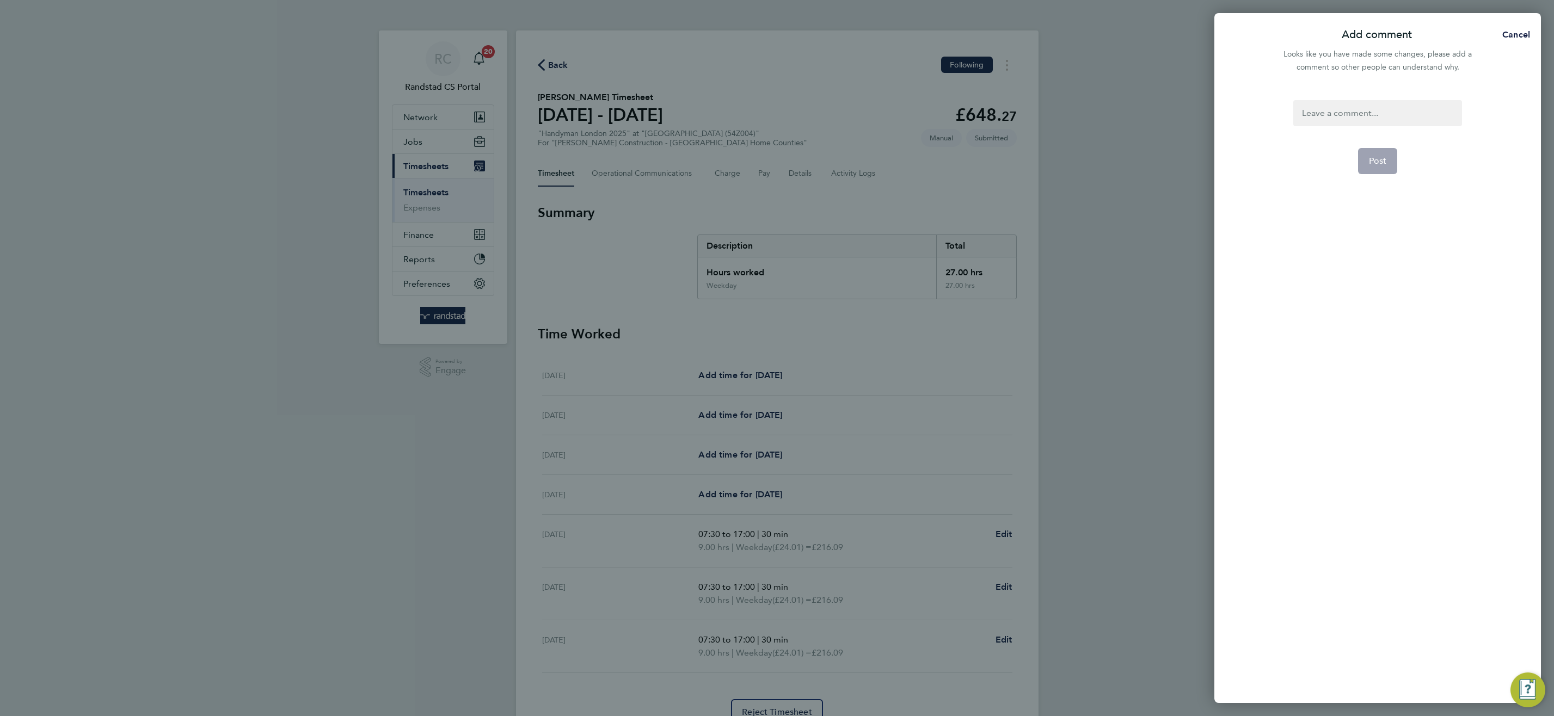
click at [1351, 108] on div at bounding box center [1377, 113] width 168 height 26
click at [1352, 111] on div at bounding box center [1377, 113] width 168 height 26
click at [1377, 156] on span "Post" at bounding box center [1378, 161] width 18 height 11
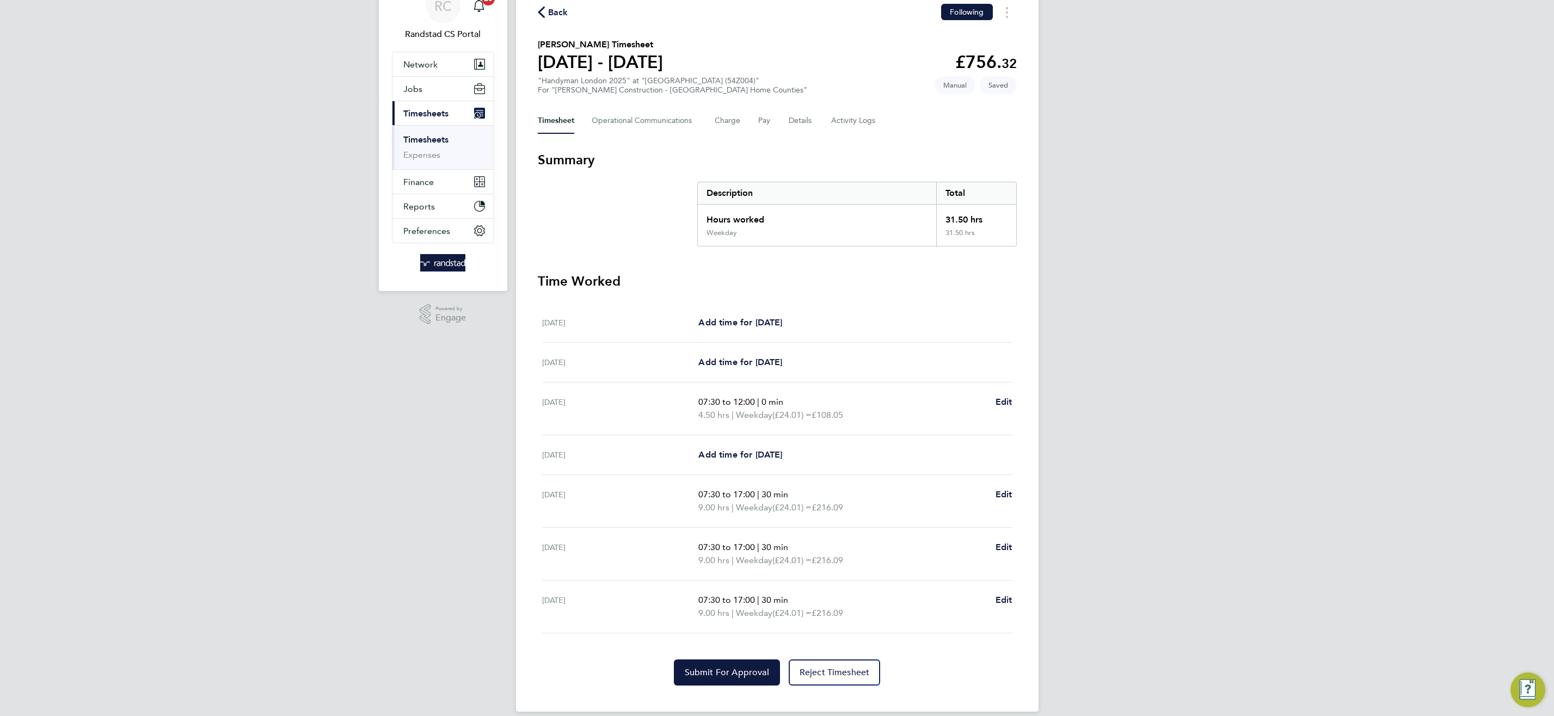
scroll to position [66, 0]
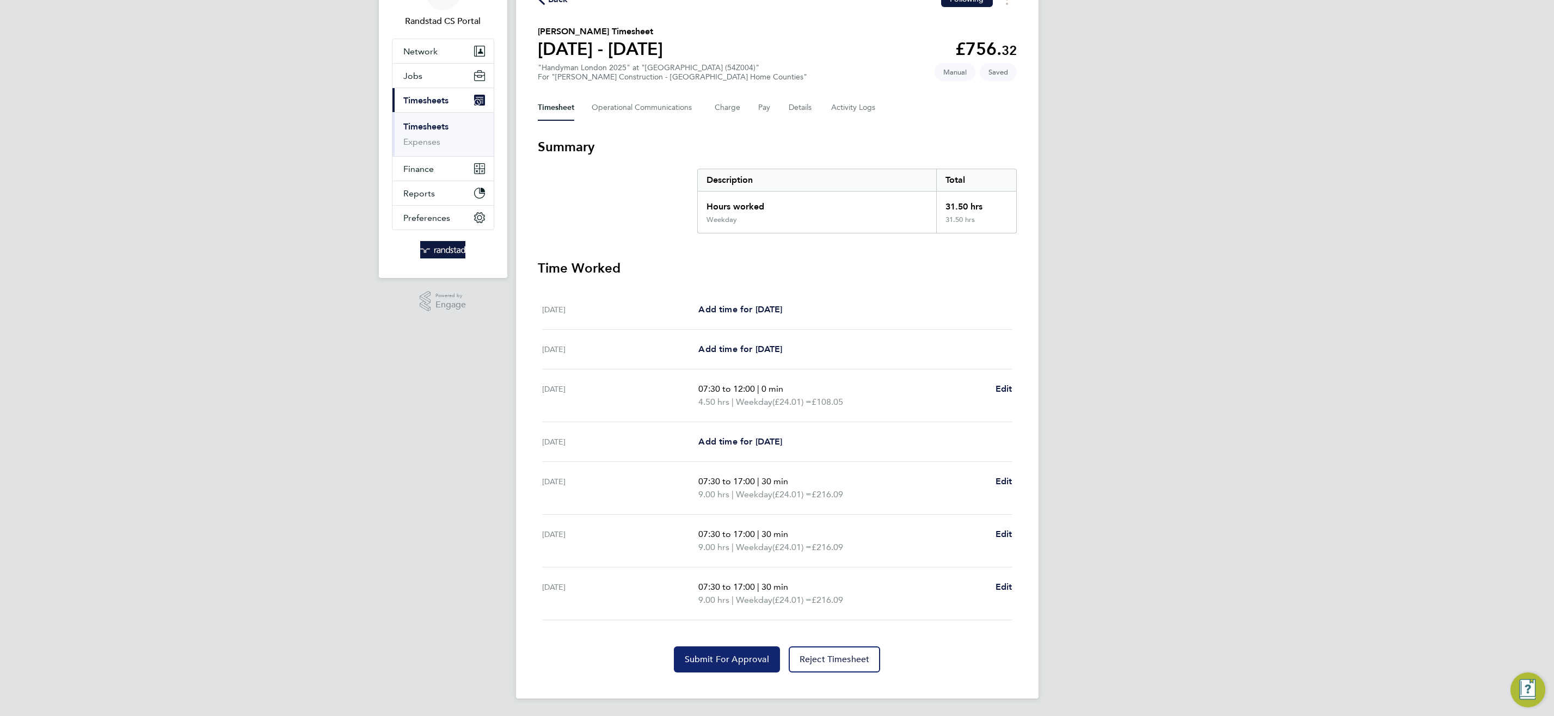
click at [707, 665] on span "Submit For Approval" at bounding box center [727, 659] width 84 height 11
